Goal: Information Seeking & Learning: Understand process/instructions

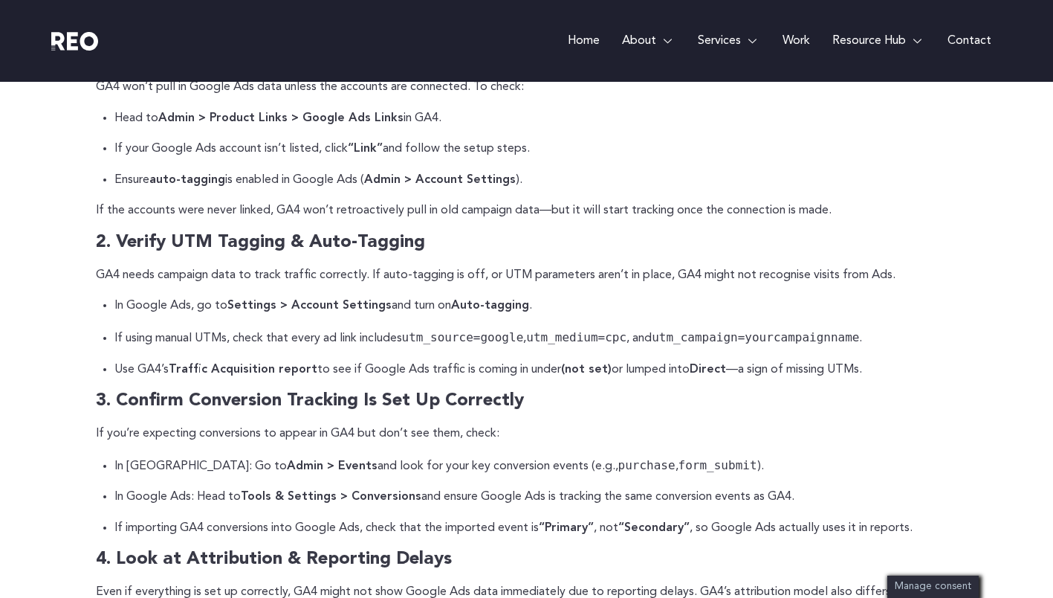
scroll to position [751, 0]
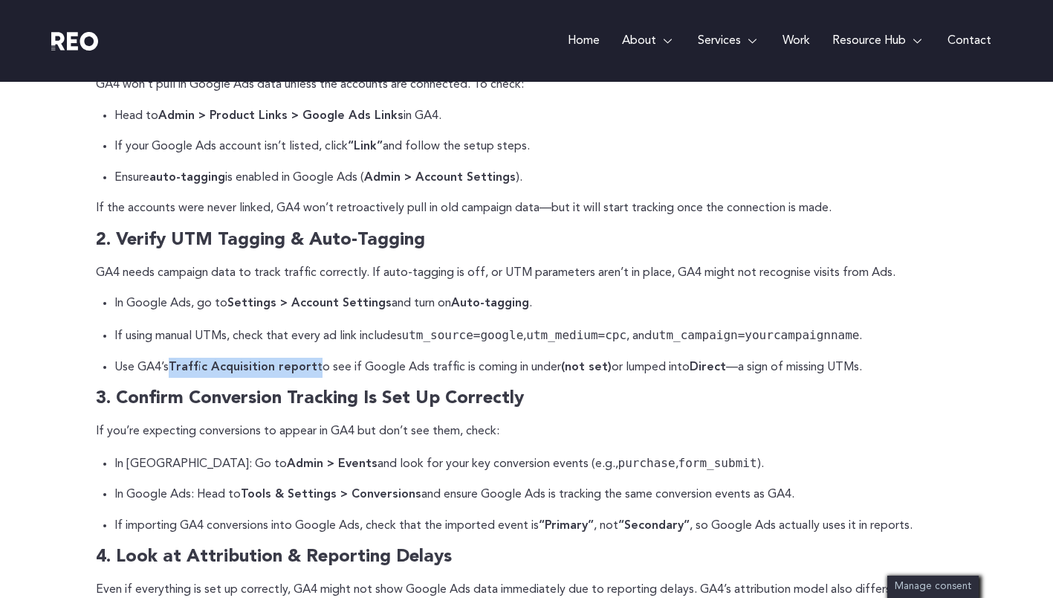
drag, startPoint x: 312, startPoint y: 366, endPoint x: 172, endPoint y: 357, distance: 140.0
click at [172, 358] on p "Use GA4’s Traffic Acquisition report to see if Google Ads traffic is coming in …" at bounding box center [536, 368] width 844 height 20
copy p "Traffic Acquisition report"
click at [436, 485] on p "In Google Ads: Head to Tools & Settings > Conversions and ensure Google Ads is …" at bounding box center [536, 495] width 844 height 20
drag, startPoint x: 175, startPoint y: 367, endPoint x: 269, endPoint y: 358, distance: 94.2
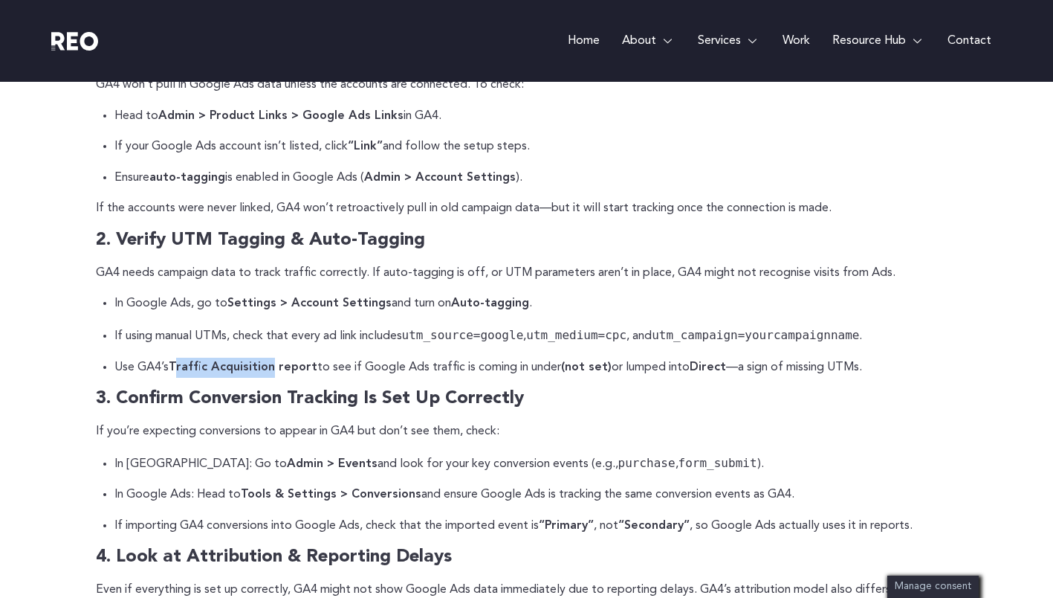
click at [269, 358] on p "Use GA4’s Traffic Acquisition report to see if Google Ads traffic is coming in …" at bounding box center [536, 368] width 844 height 20
drag, startPoint x: 172, startPoint y: 363, endPoint x: 308, endPoint y: 361, distance: 136.0
click at [308, 361] on strong "Traffic Acquisition report" at bounding box center [243, 367] width 149 height 12
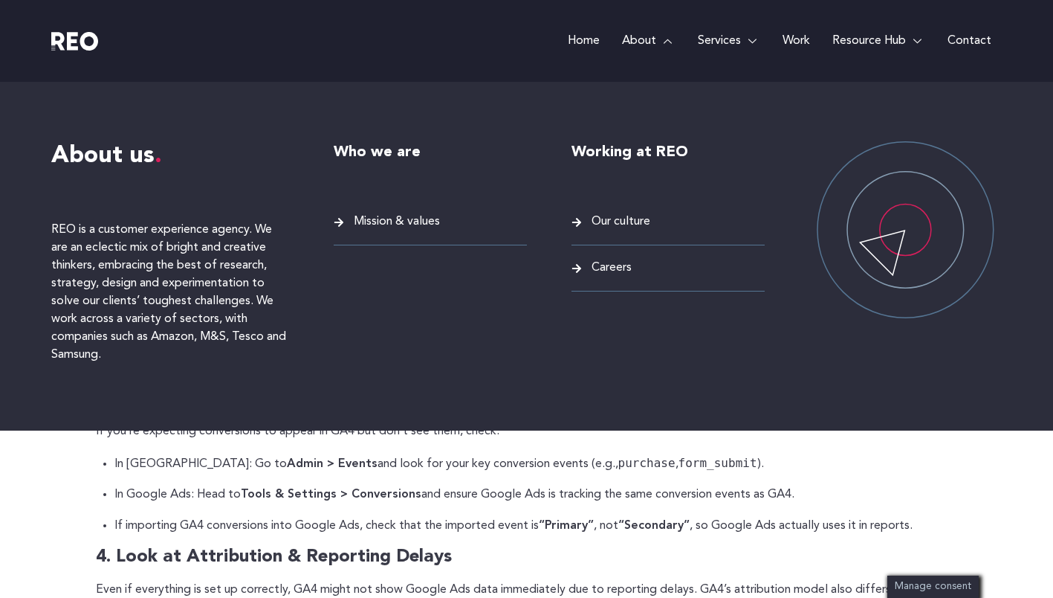
copy strong "Traffic Acquisition report"
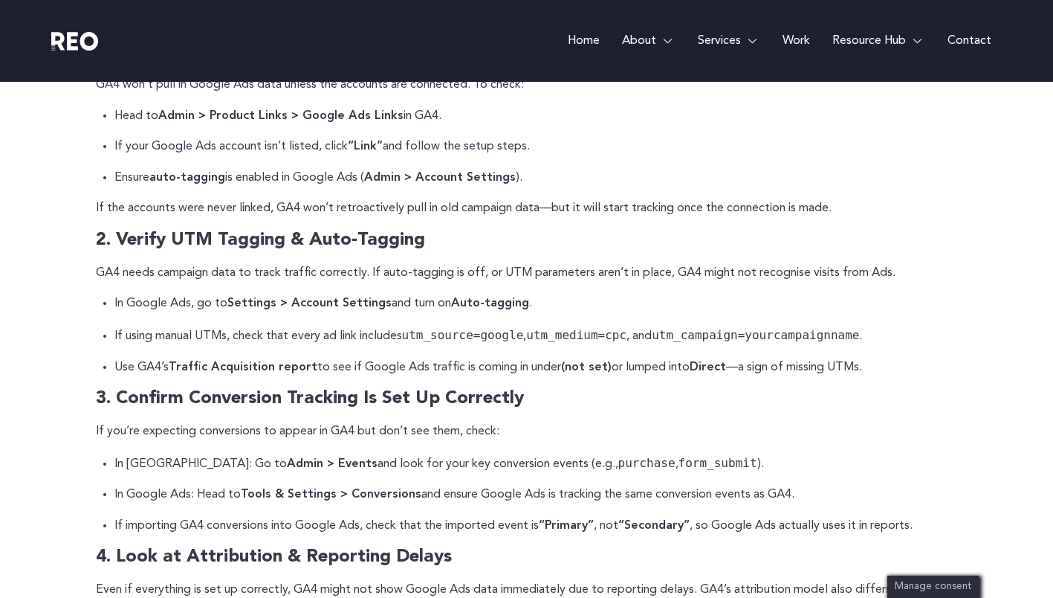
click at [407, 478] on ul "In GA4: Go to Admin > Events and look for your key conversion events (e.g., pur…" at bounding box center [527, 494] width 862 height 83
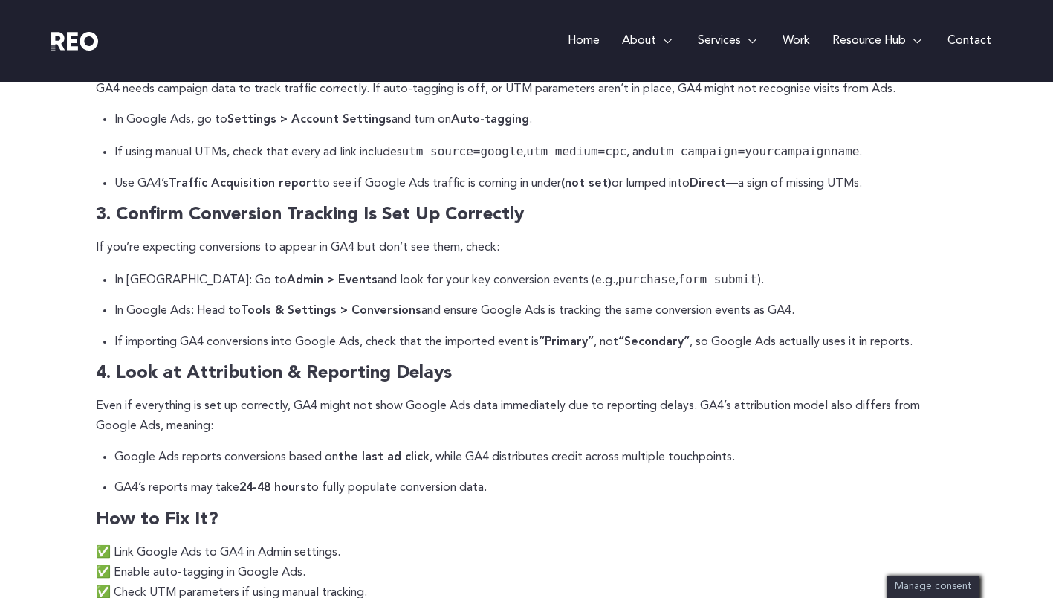
scroll to position [947, 0]
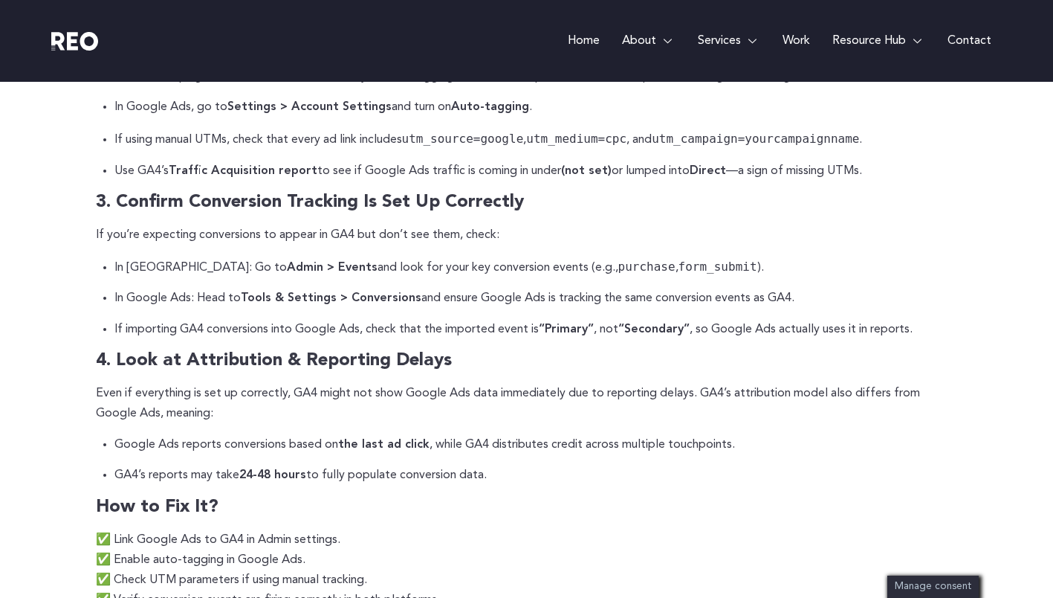
click at [648, 442] on p "Google Ads reports conversions based on the last ad click , while GA4 distribut…" at bounding box center [536, 445] width 844 height 20
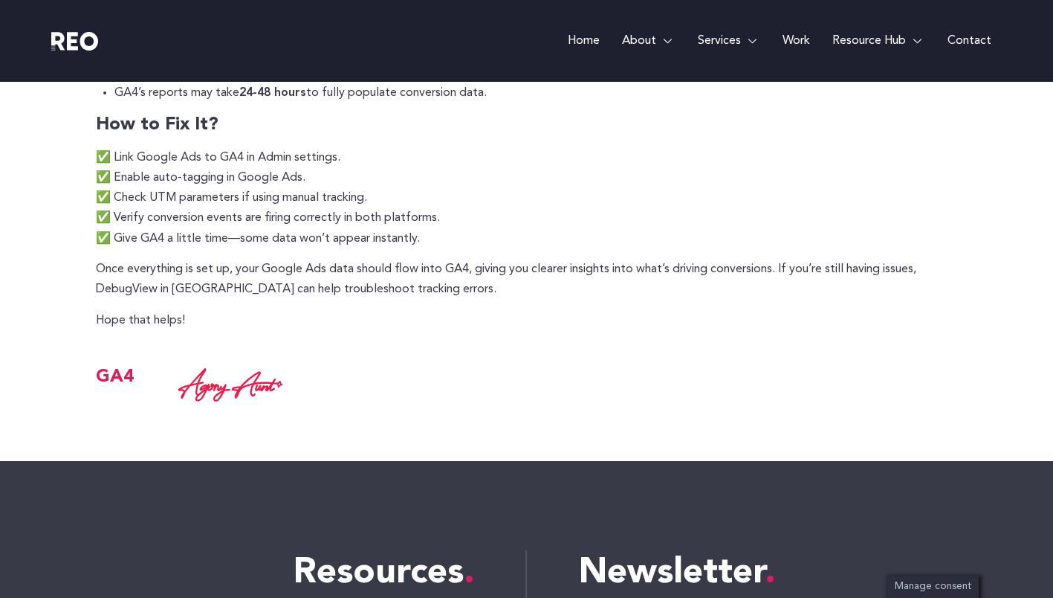
scroll to position [1334, 0]
